Goal: Task Accomplishment & Management: Manage account settings

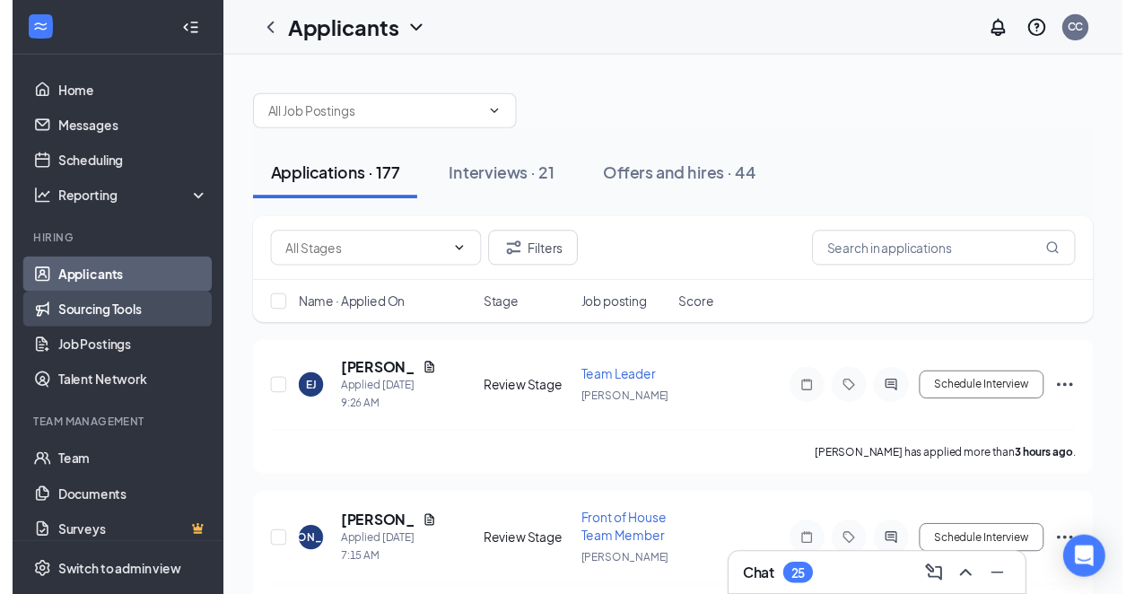
scroll to position [13, 0]
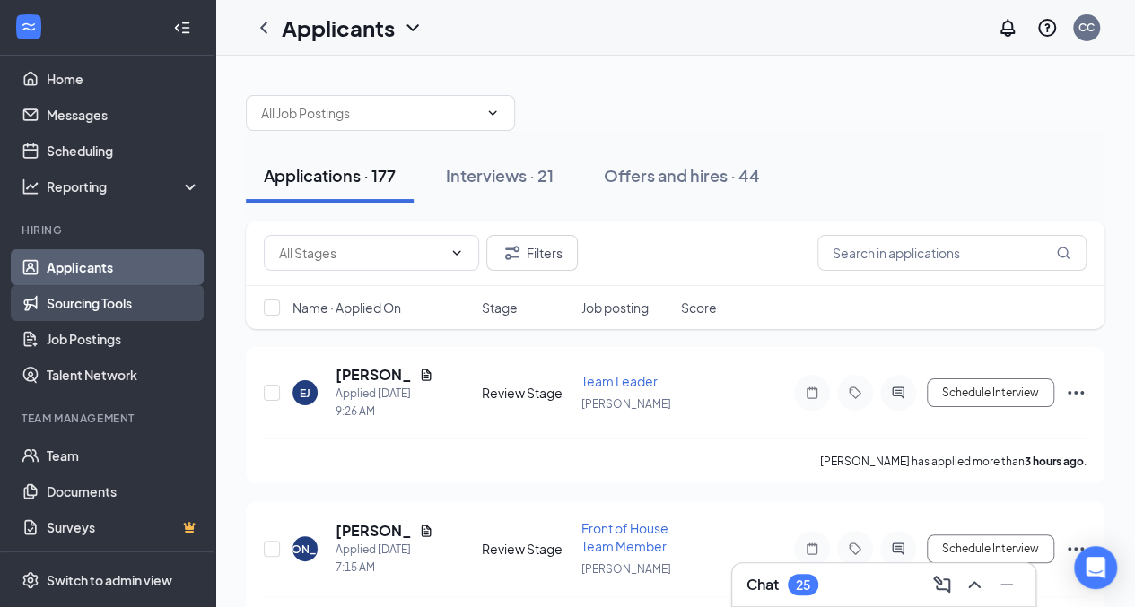
click at [100, 296] on link "Sourcing Tools" at bounding box center [123, 303] width 153 height 36
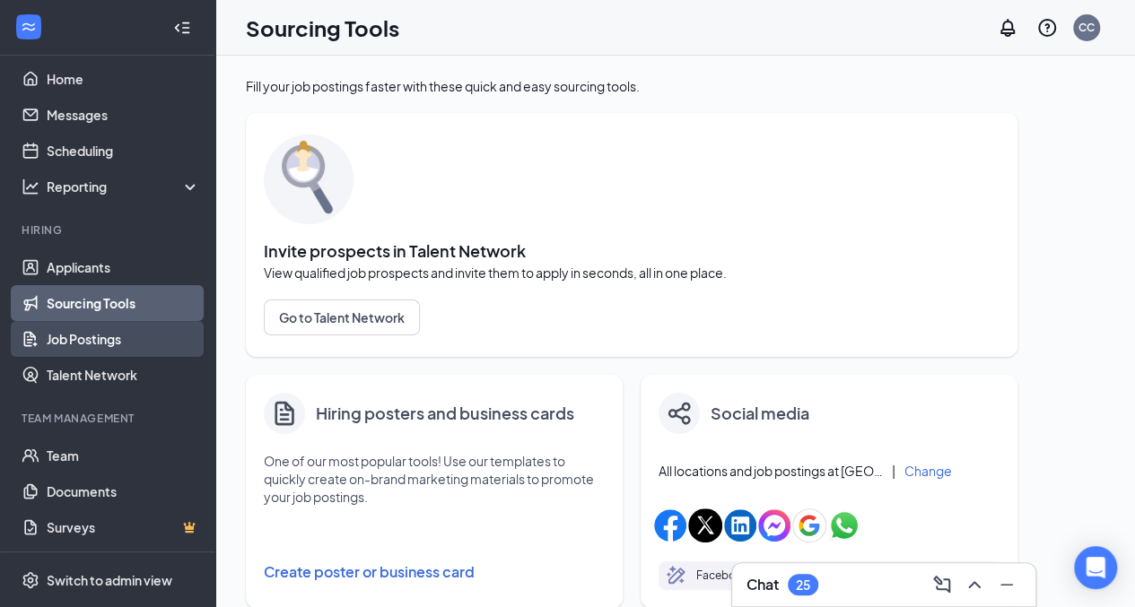
click at [101, 336] on link "Job Postings" at bounding box center [123, 339] width 153 height 36
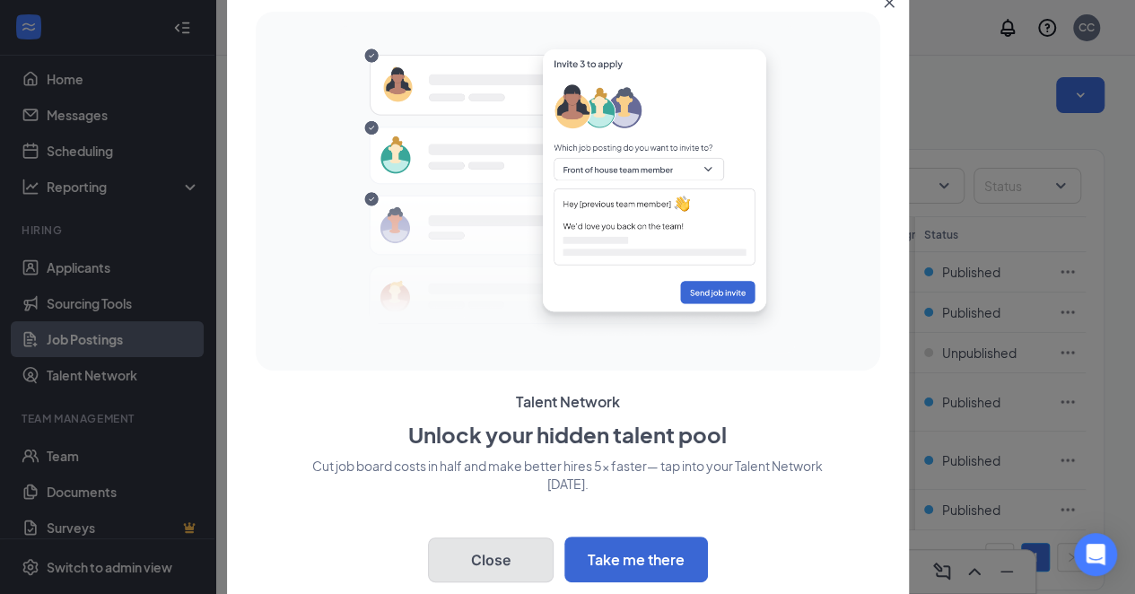
click at [442, 564] on button "Close" at bounding box center [491, 559] width 126 height 45
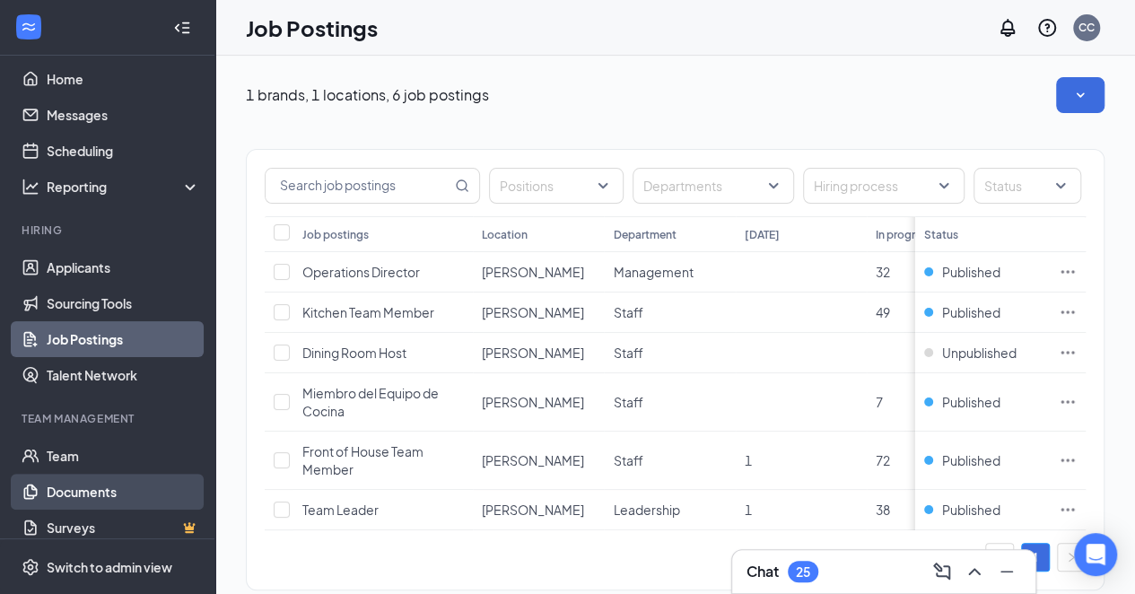
click at [48, 474] on link "Documents" at bounding box center [123, 492] width 153 height 36
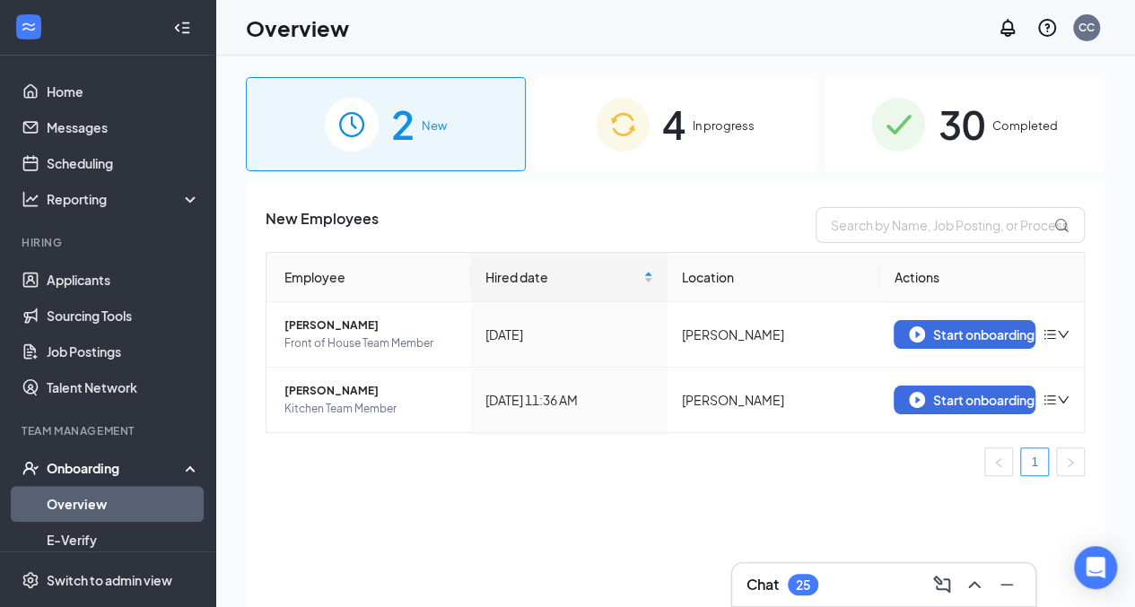
click at [645, 144] on img at bounding box center [623, 125] width 54 height 54
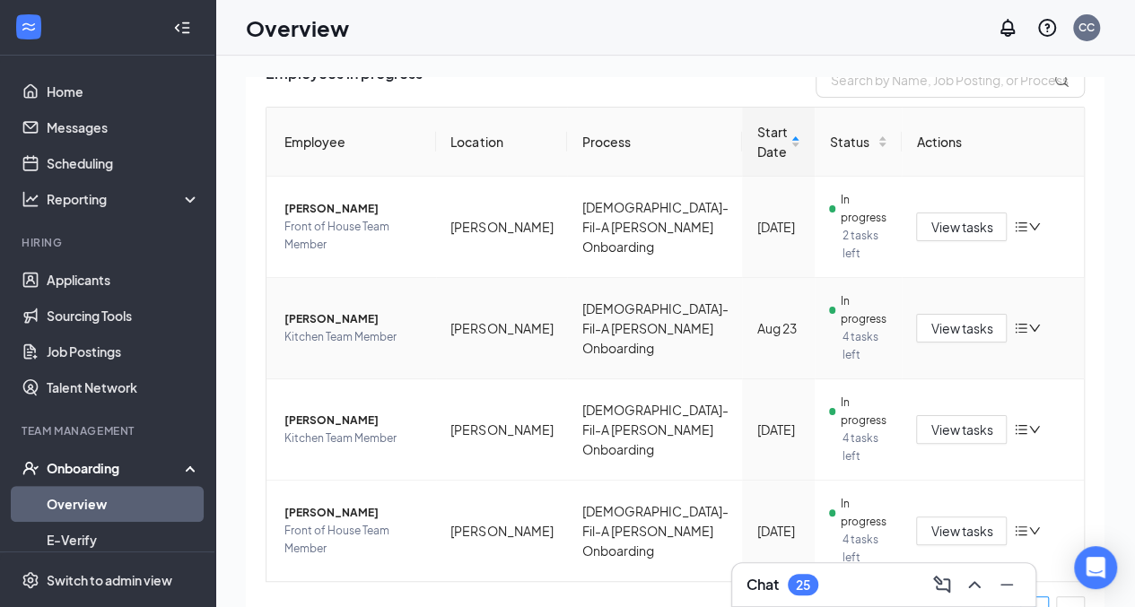
scroll to position [179, 0]
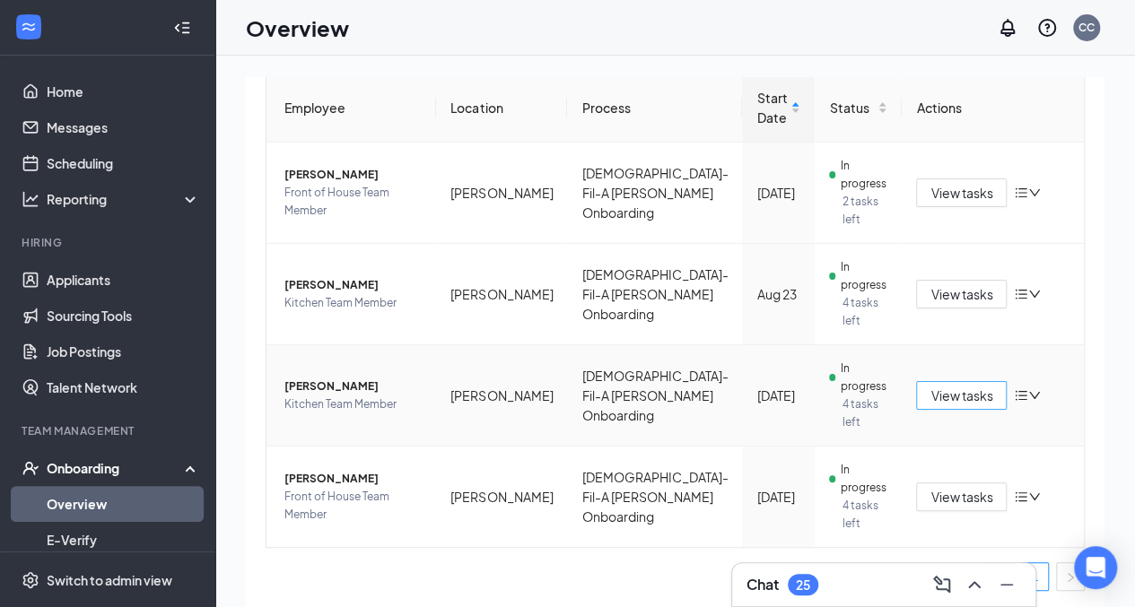
click at [930, 391] on span "View tasks" at bounding box center [961, 396] width 62 height 20
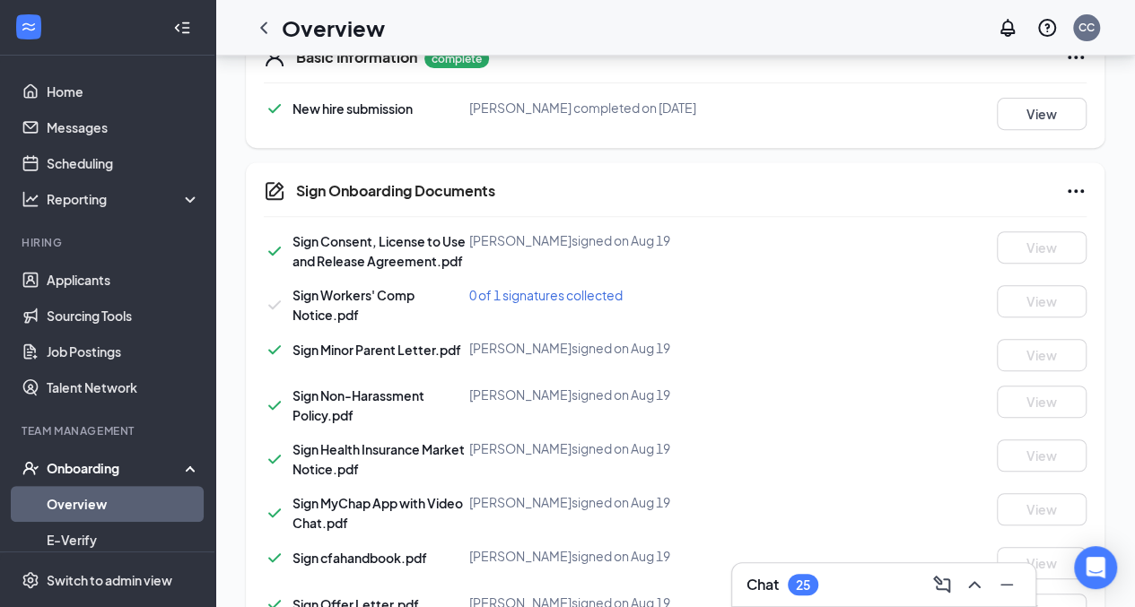
scroll to position [319, 0]
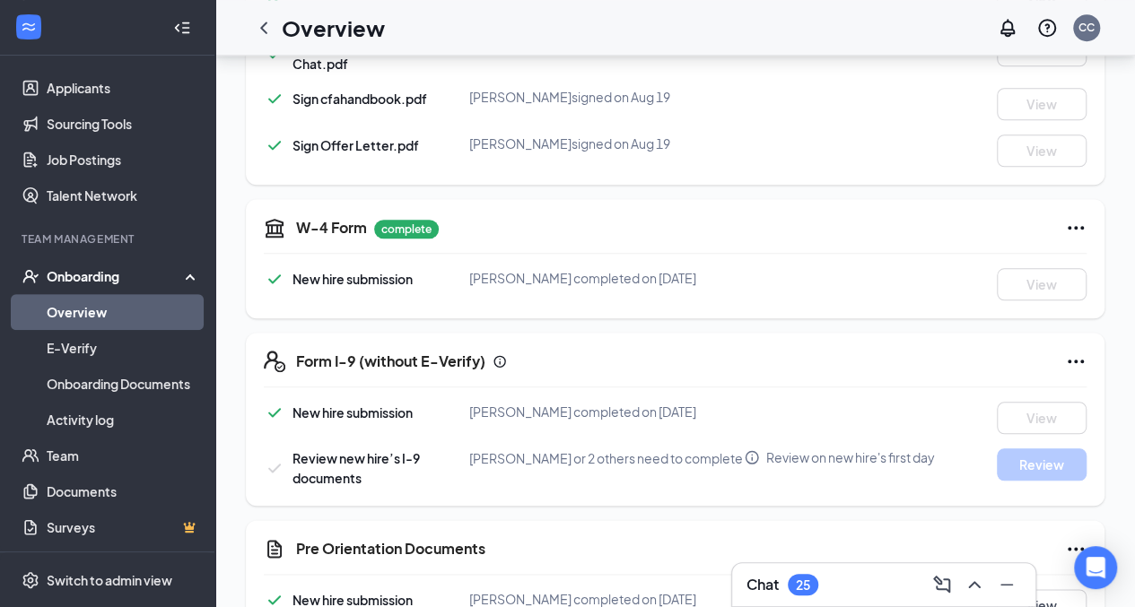
scroll to position [764, 0]
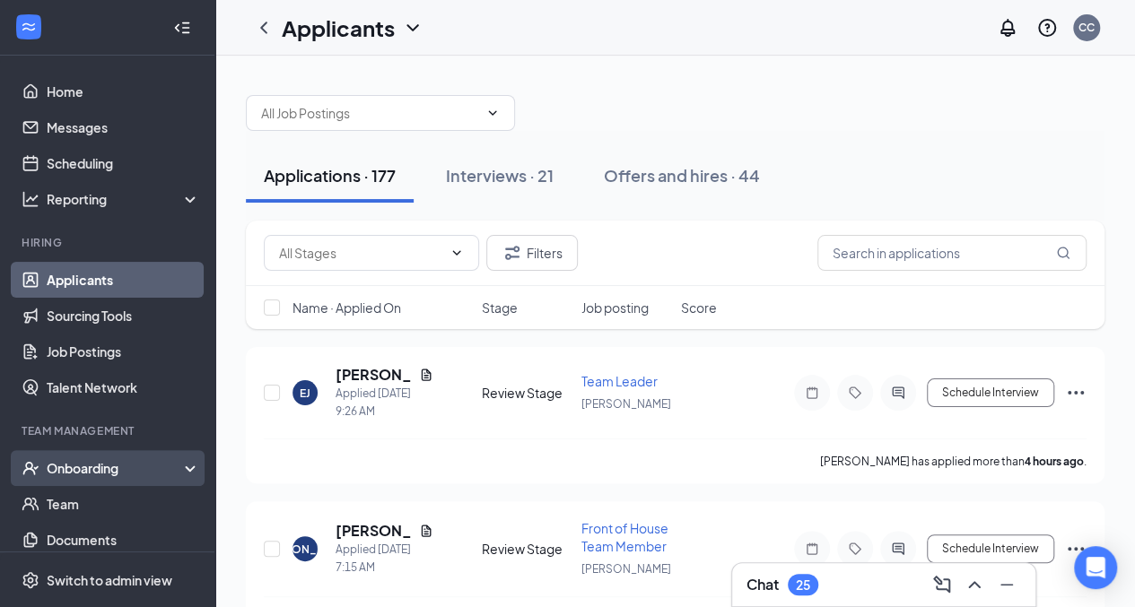
click at [126, 459] on div "Onboarding" at bounding box center [116, 468] width 138 height 18
drag, startPoint x: 117, startPoint y: 498, endPoint x: 84, endPoint y: 506, distance: 33.3
click at [84, 506] on link "Overview" at bounding box center [123, 504] width 153 height 36
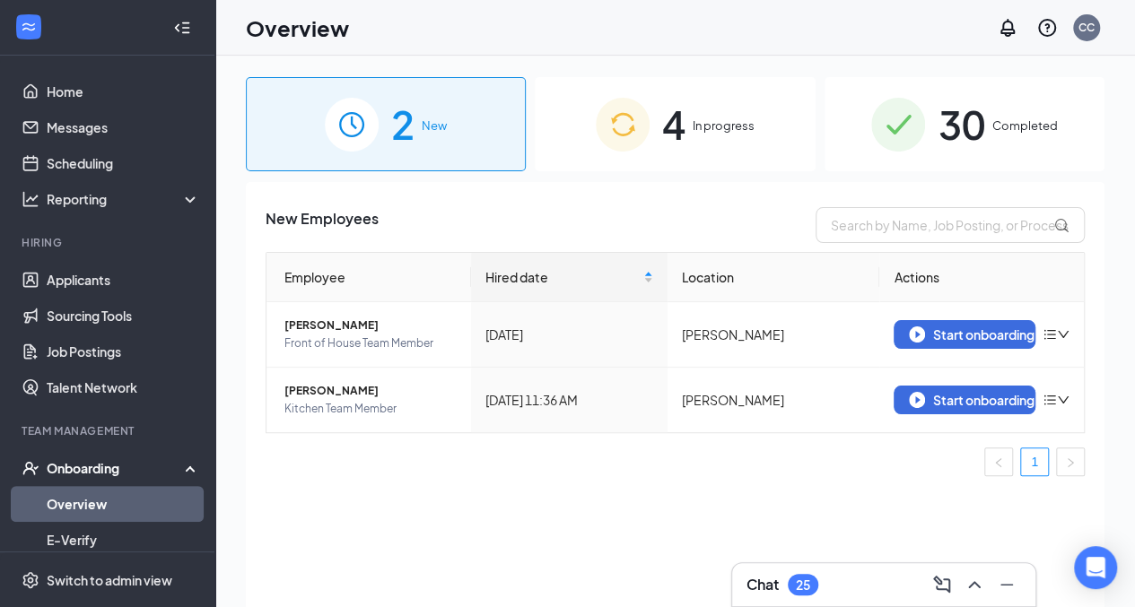
click at [712, 130] on span "In progress" at bounding box center [724, 126] width 62 height 18
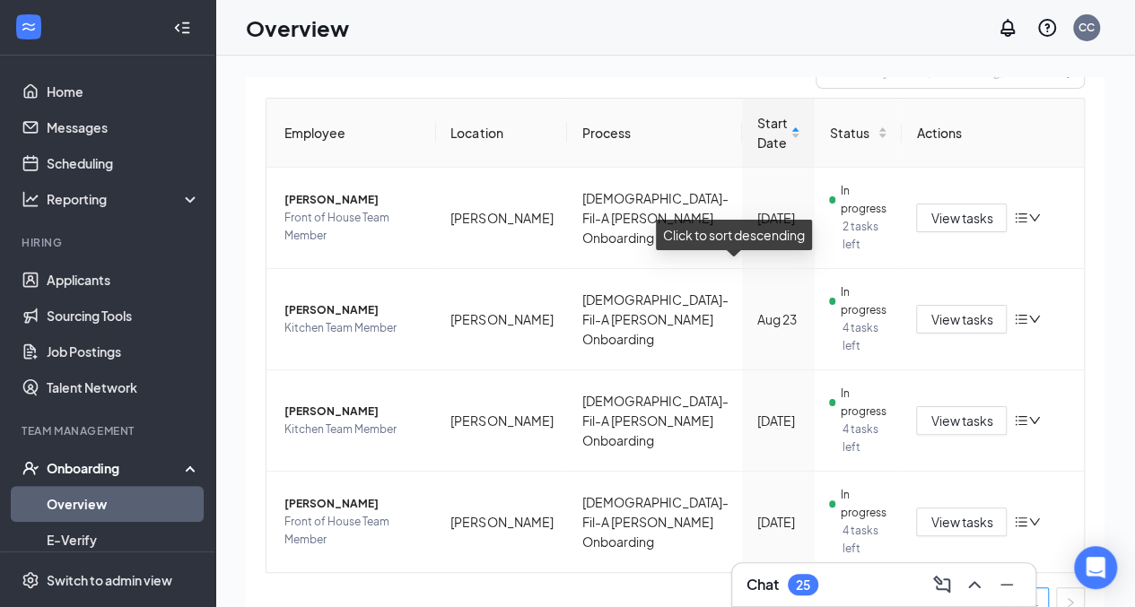
scroll to position [160, 0]
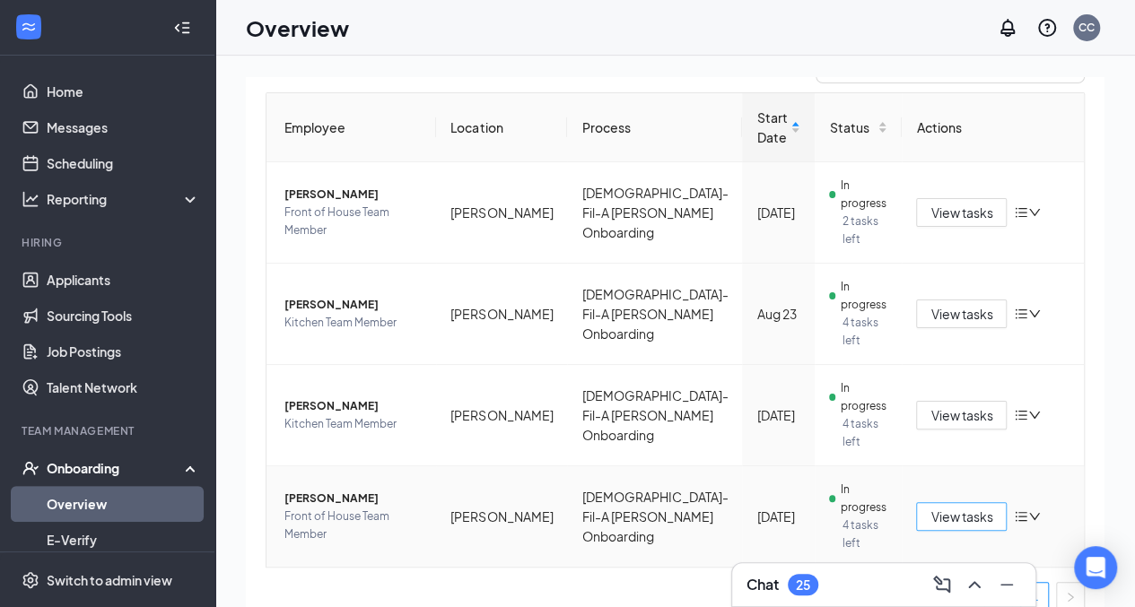
click at [930, 515] on span "View tasks" at bounding box center [961, 517] width 62 height 20
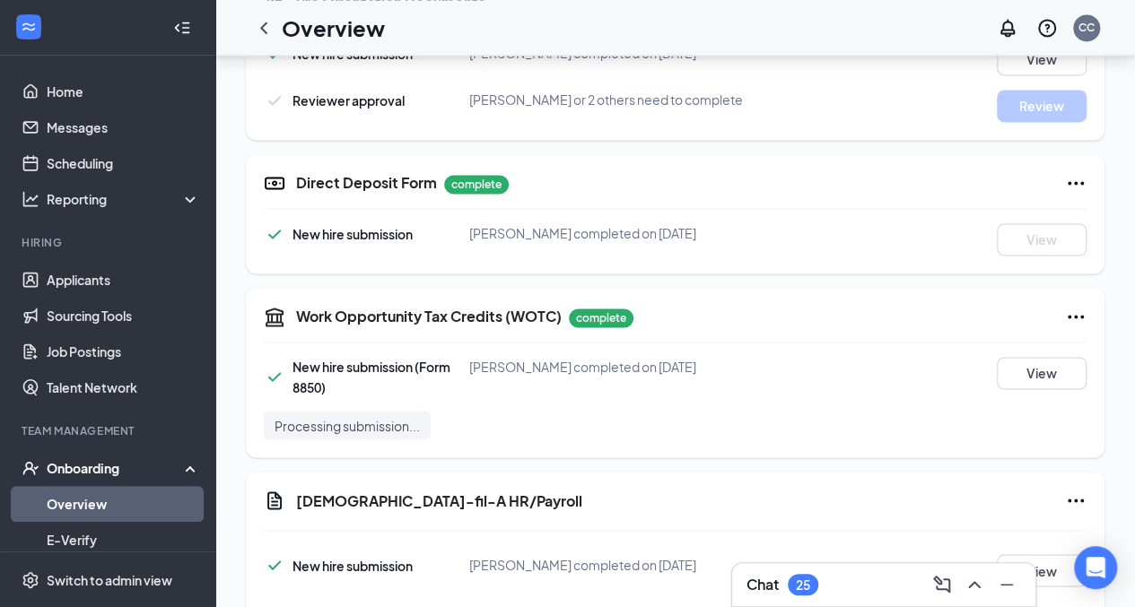
scroll to position [1453, 0]
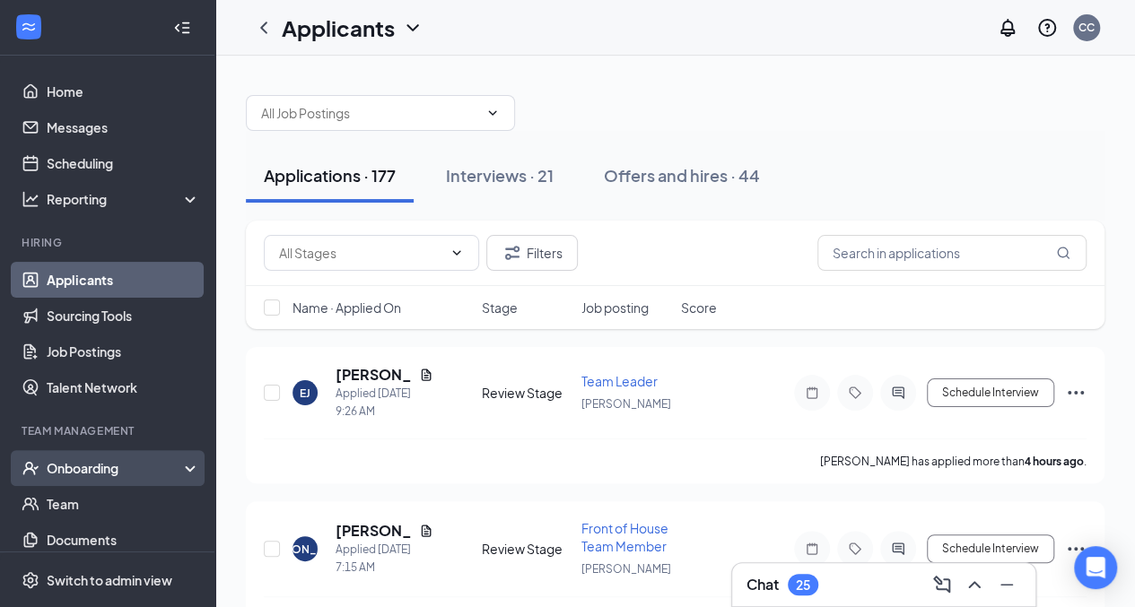
click at [86, 483] on div "Onboarding" at bounding box center [107, 468] width 215 height 36
click at [102, 504] on link "Overview" at bounding box center [123, 504] width 153 height 36
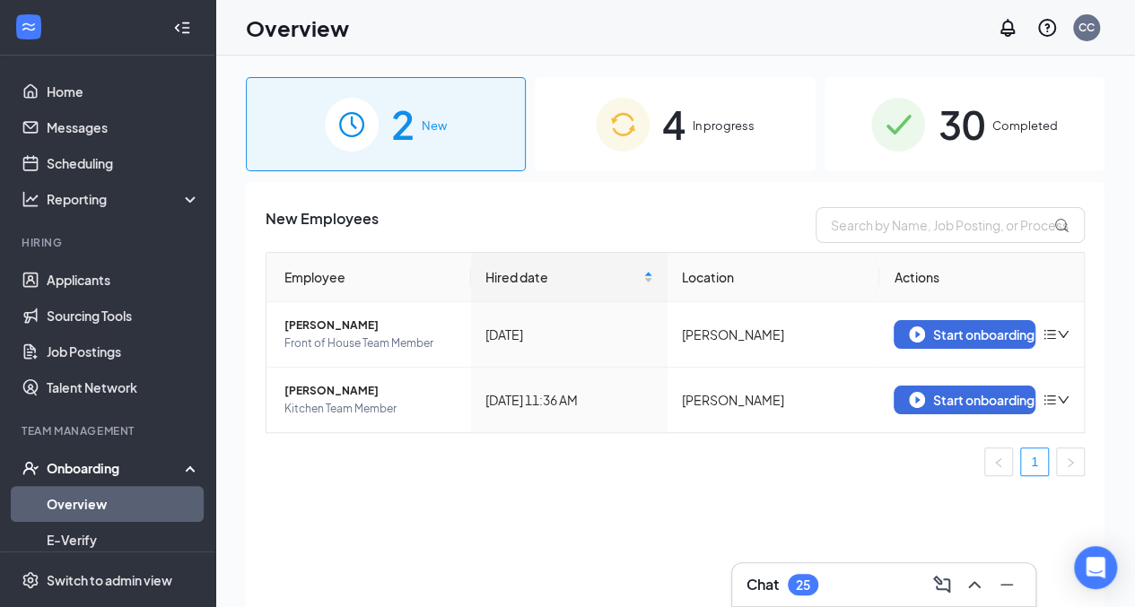
click at [685, 118] on div "4 In progress" at bounding box center [675, 124] width 280 height 94
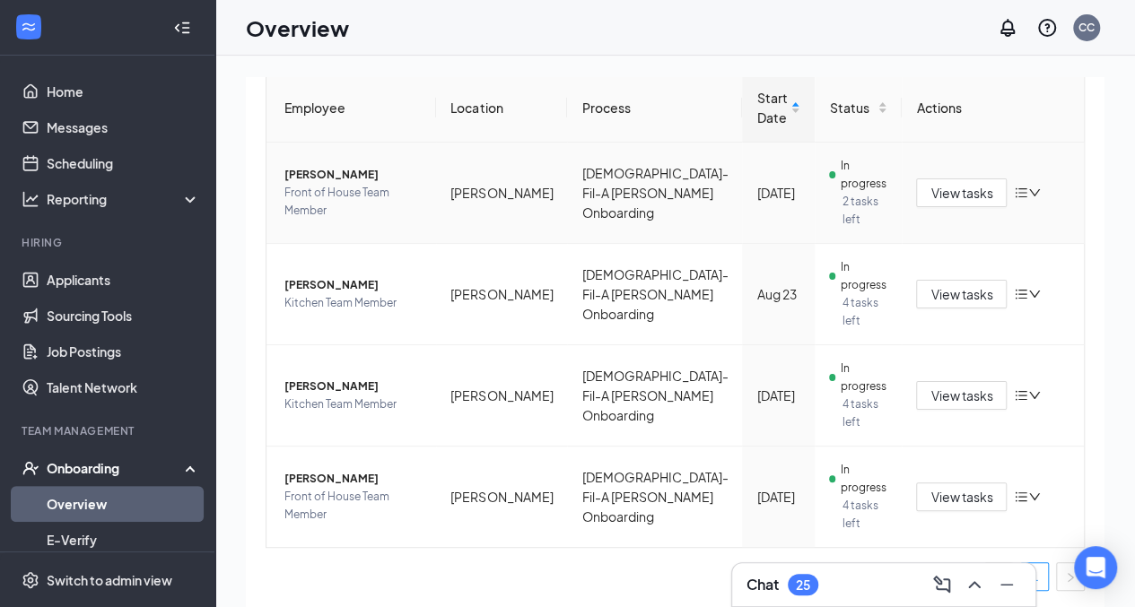
scroll to position [178, 0]
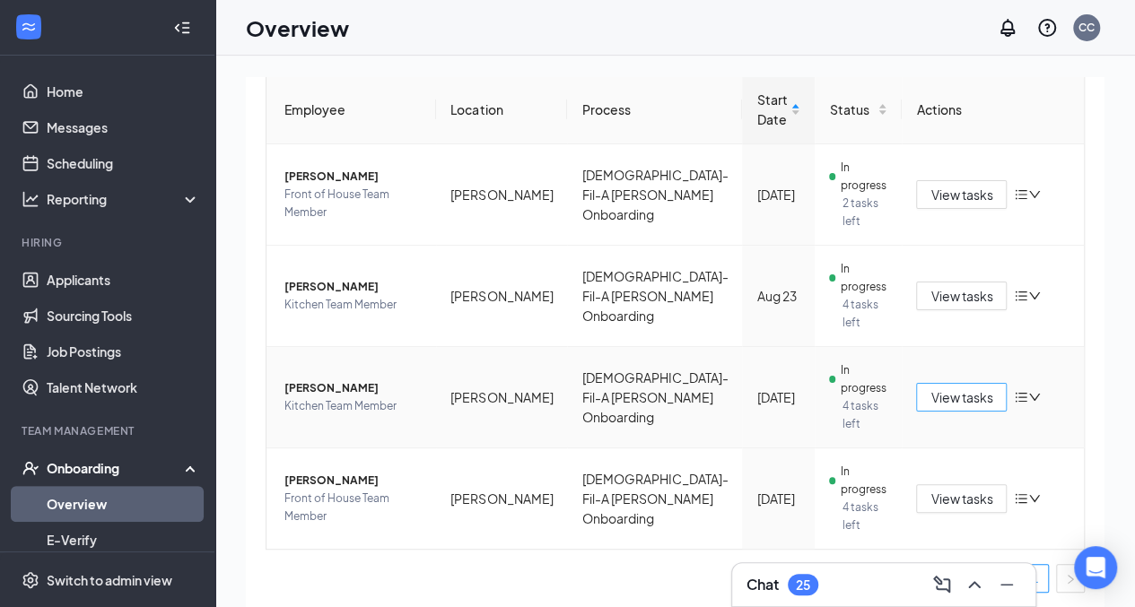
click at [935, 398] on span "View tasks" at bounding box center [961, 398] width 62 height 20
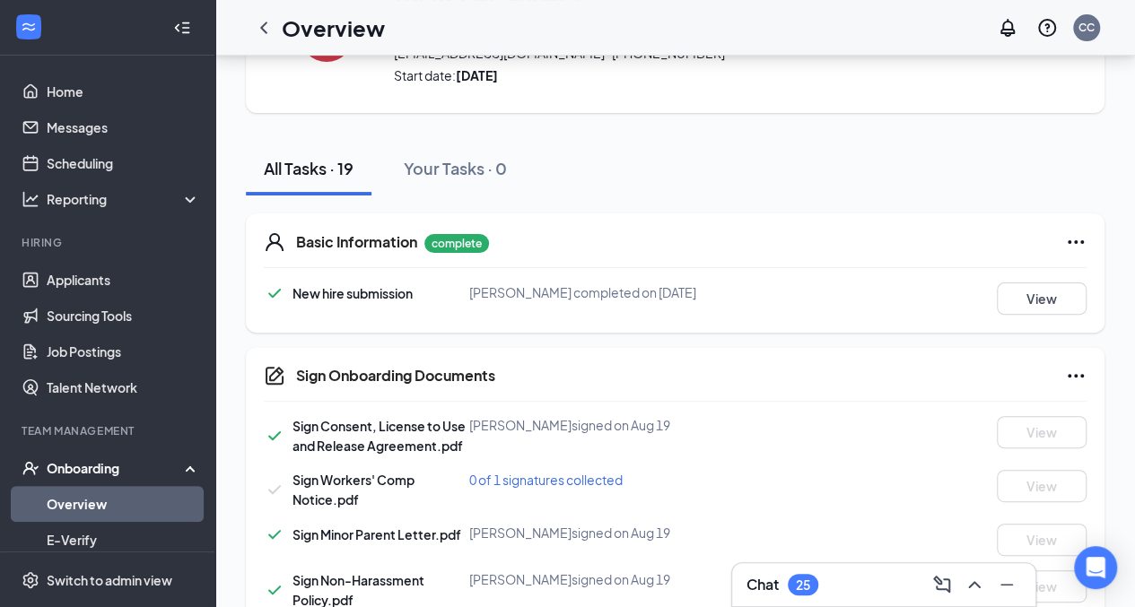
scroll to position [118, 0]
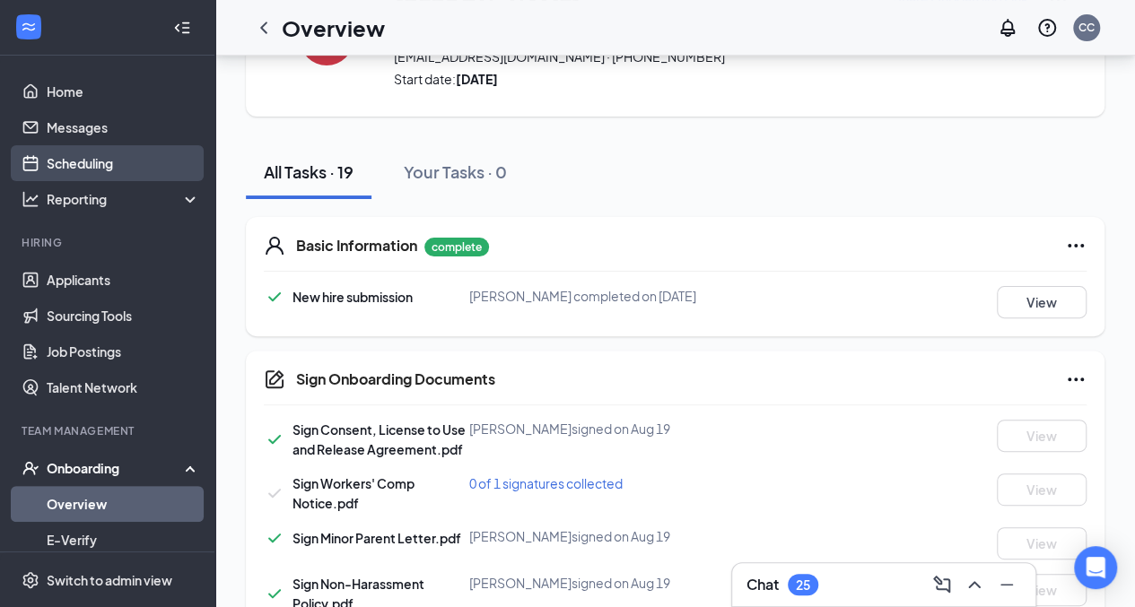
click at [115, 162] on link "Scheduling" at bounding box center [123, 163] width 153 height 36
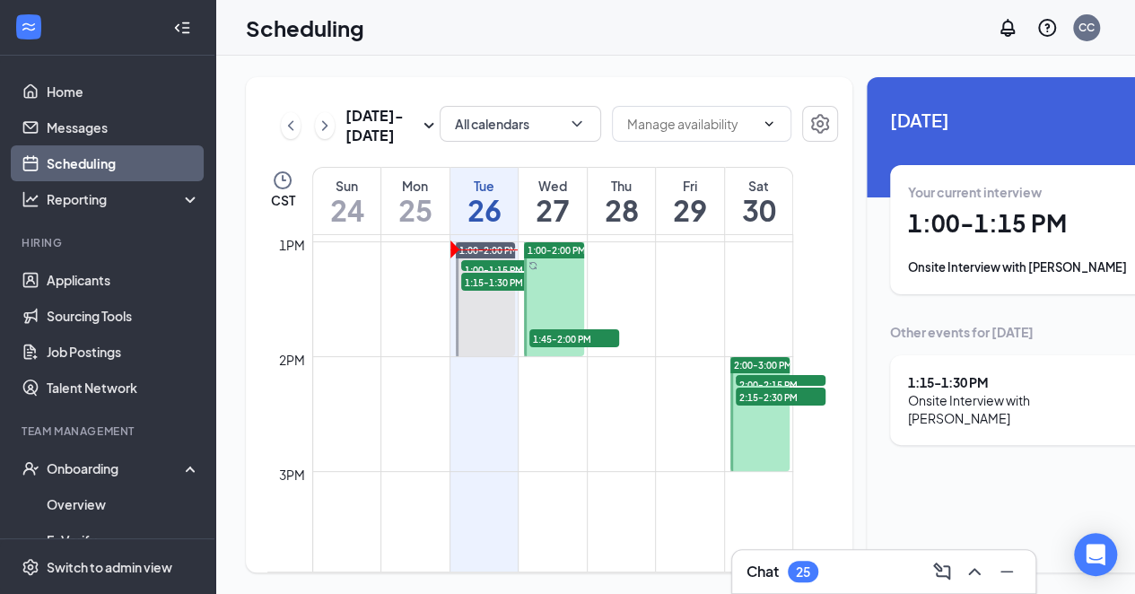
scroll to position [1486, 0]
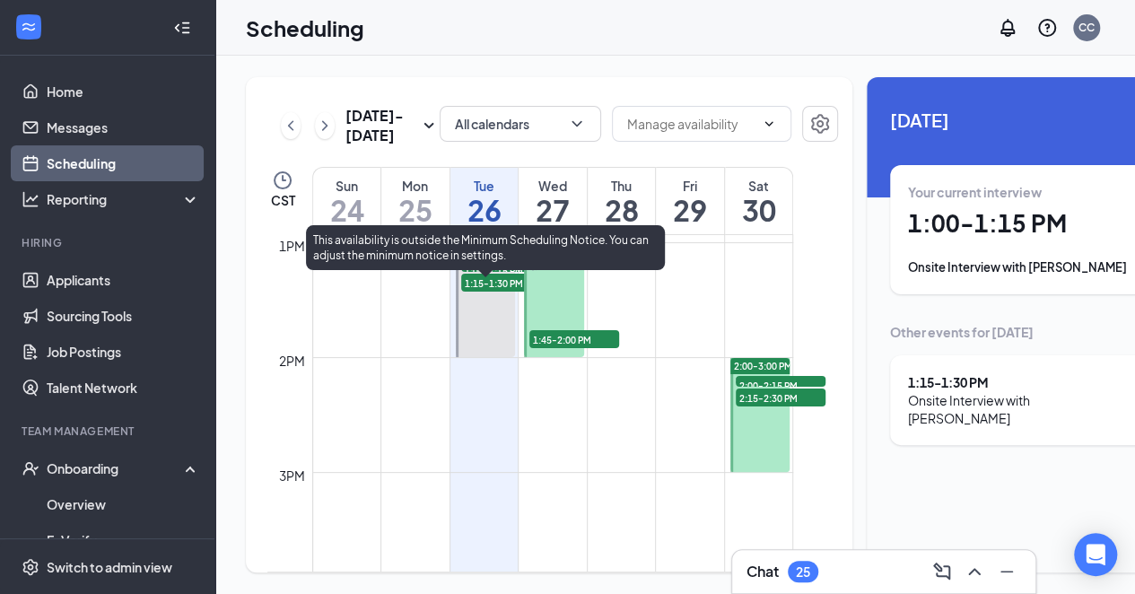
click at [482, 279] on span "1:00-1:15 PM" at bounding box center [506, 270] width 90 height 18
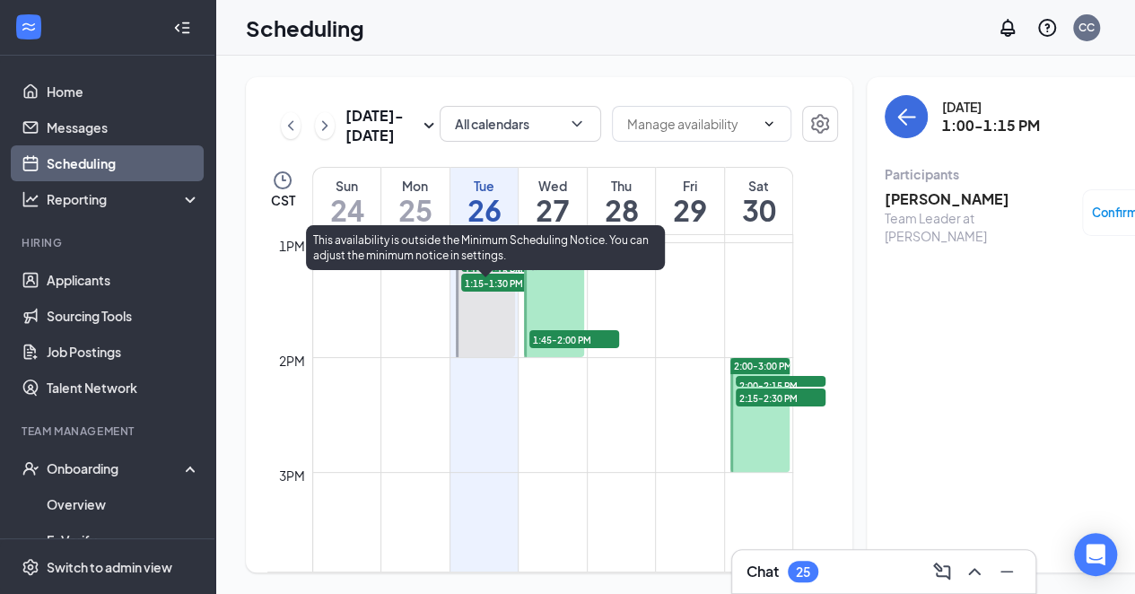
click at [508, 292] on span "1:15-1:30 PM" at bounding box center [506, 283] width 90 height 18
click at [502, 279] on span "1:00-1:15 PM" at bounding box center [506, 270] width 90 height 18
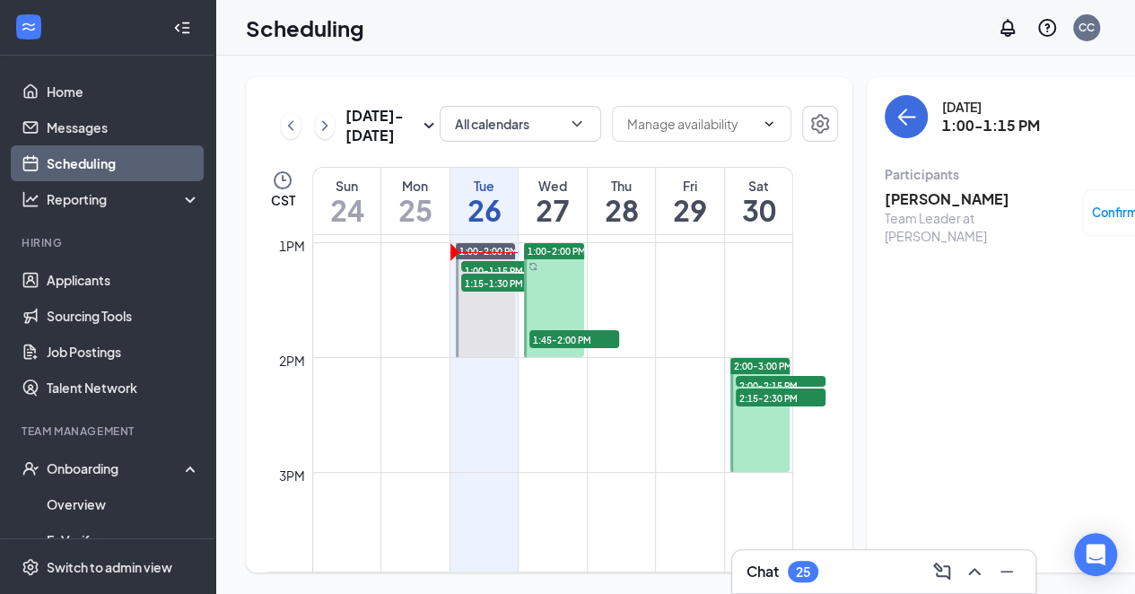
click at [562, 348] on span "1:45-2:00 PM" at bounding box center [574, 339] width 90 height 18
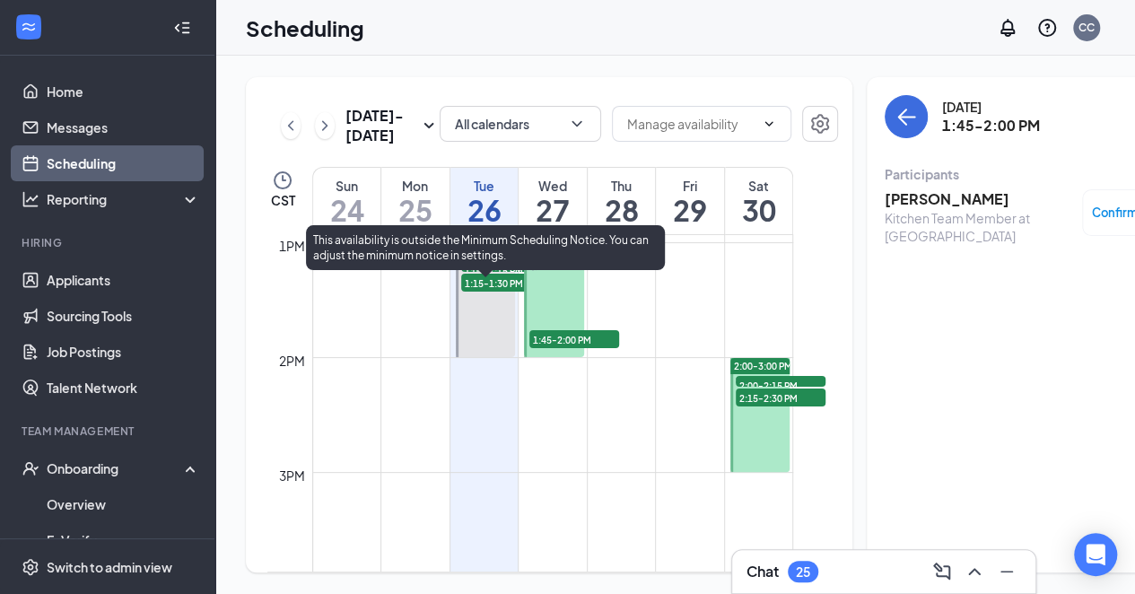
click at [488, 292] on span "1:15-1:30 PM" at bounding box center [506, 283] width 90 height 18
